Goal: Download file/media

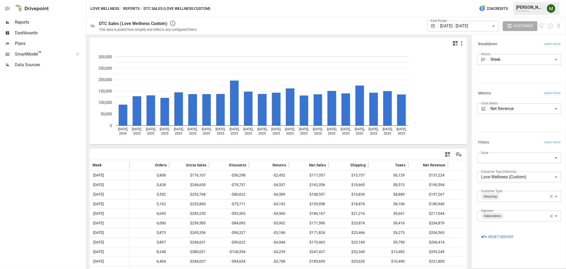
click at [458, 0] on body "Reports Dashboards Plans SmartModel ™ Data Sources Love Wellness / Reports / DT…" at bounding box center [283, 0] width 566 height 0
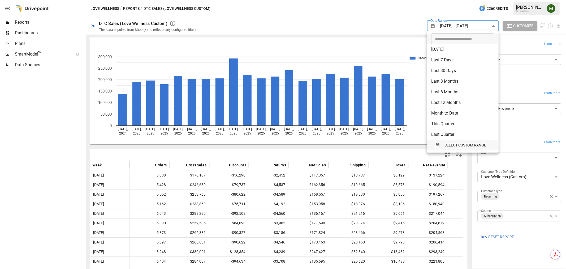
click at [436, 145] on icon "button" at bounding box center [438, 145] width 5 height 5
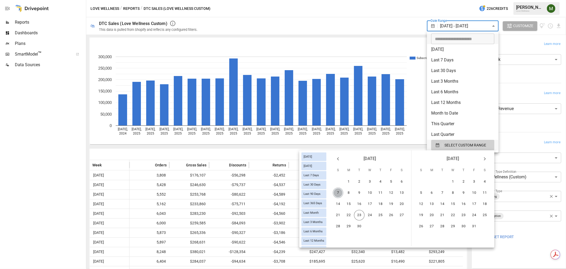
click at [343, 193] on button "7" at bounding box center [338, 192] width 11 height 11
click at [406, 201] on div "14 15 16 17 18 19 20" at bounding box center [370, 204] width 83 height 11
click at [400, 202] on button "20" at bounding box center [402, 204] width 11 height 11
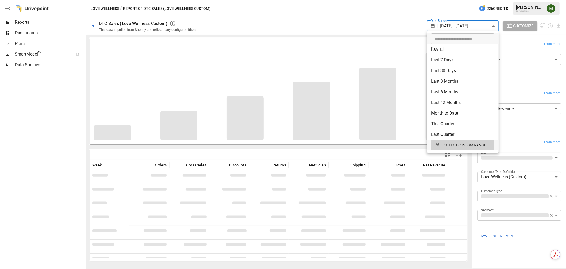
click at [264, 156] on div at bounding box center [283, 134] width 566 height 269
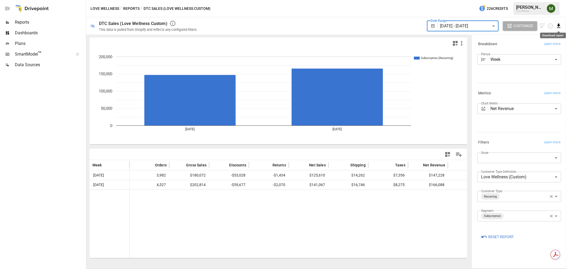
click at [559, 25] on icon "Download report" at bounding box center [558, 26] width 3 height 4
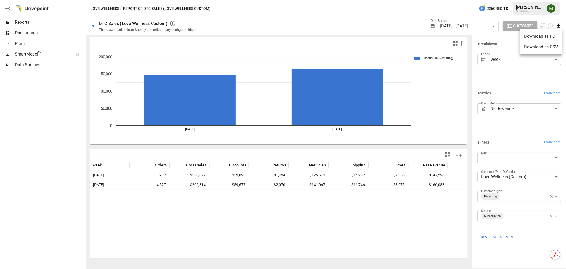
click at [541, 48] on li "Download as CSV" at bounding box center [541, 47] width 42 height 11
